Goal: Share content

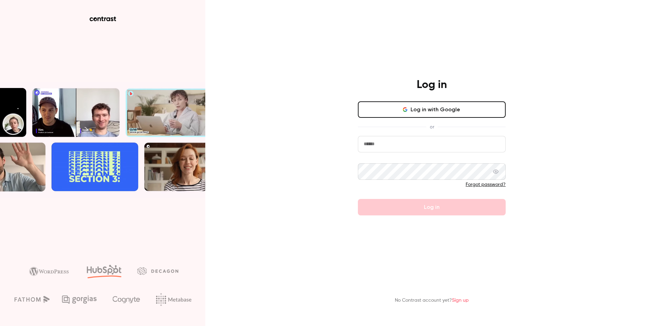
click at [420, 112] on button "Log in with Google" at bounding box center [432, 109] width 148 height 16
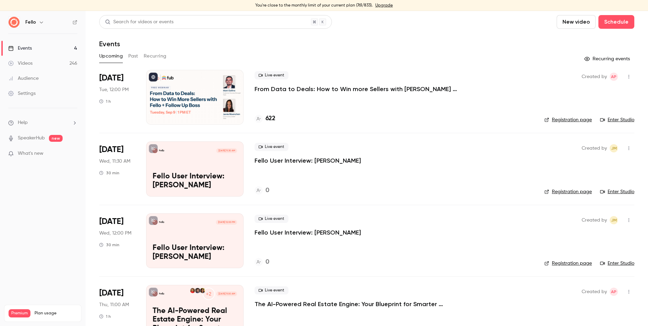
click at [373, 89] on p "From Data to Deals: How to Win more Sellers with [PERSON_NAME] + Follow Up Boss" at bounding box center [357, 89] width 205 height 8
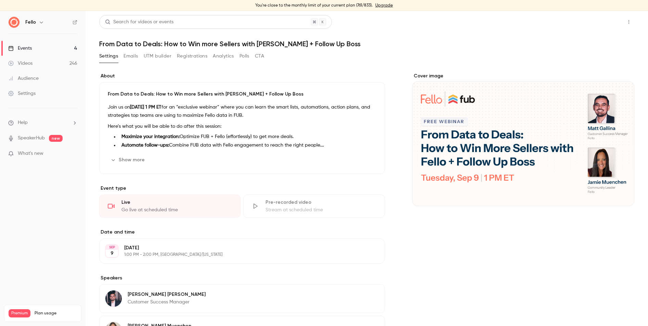
click at [606, 25] on button "Share" at bounding box center [604, 22] width 27 height 14
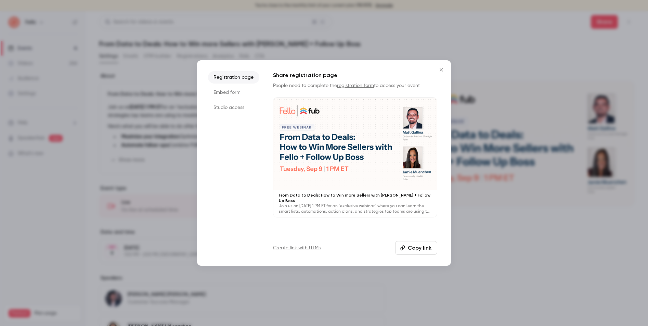
click at [424, 249] on button "Copy link" at bounding box center [416, 248] width 42 height 14
click at [442, 71] on icon "Close" at bounding box center [441, 69] width 8 height 5
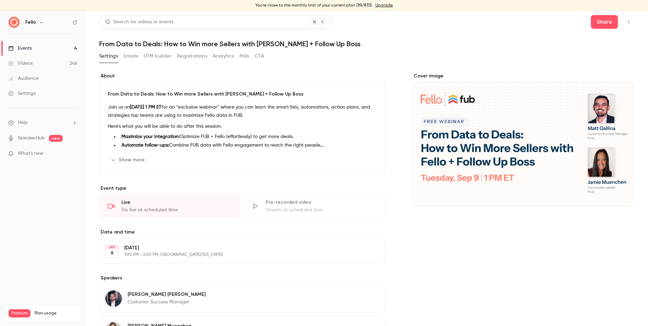
click at [195, 55] on button "Registrations" at bounding box center [192, 56] width 30 height 11
